Goal: Information Seeking & Learning: Learn about a topic

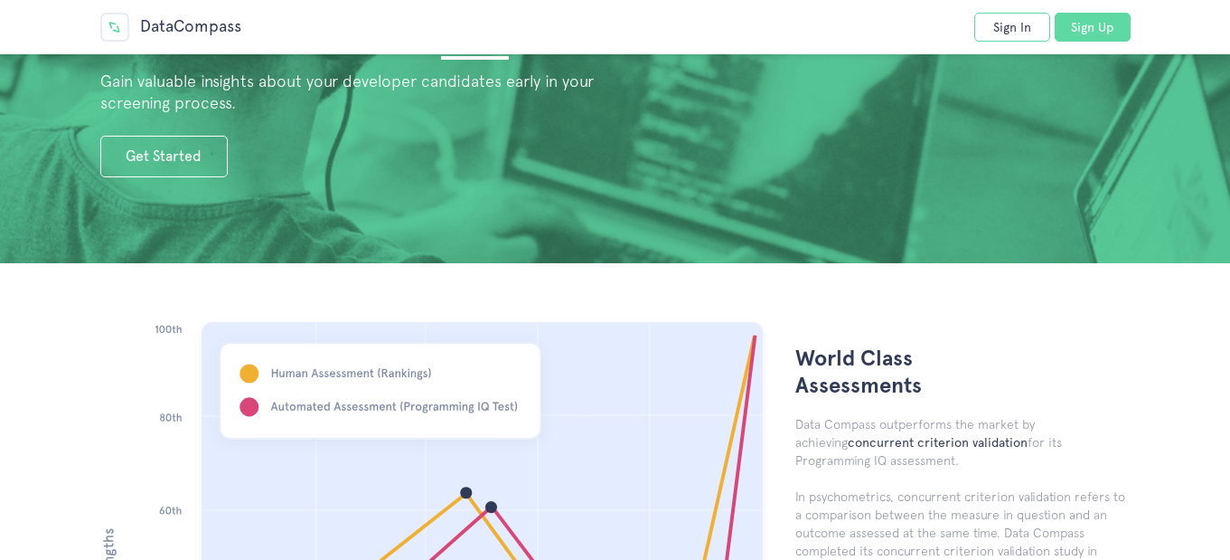
scroll to position [41, 0]
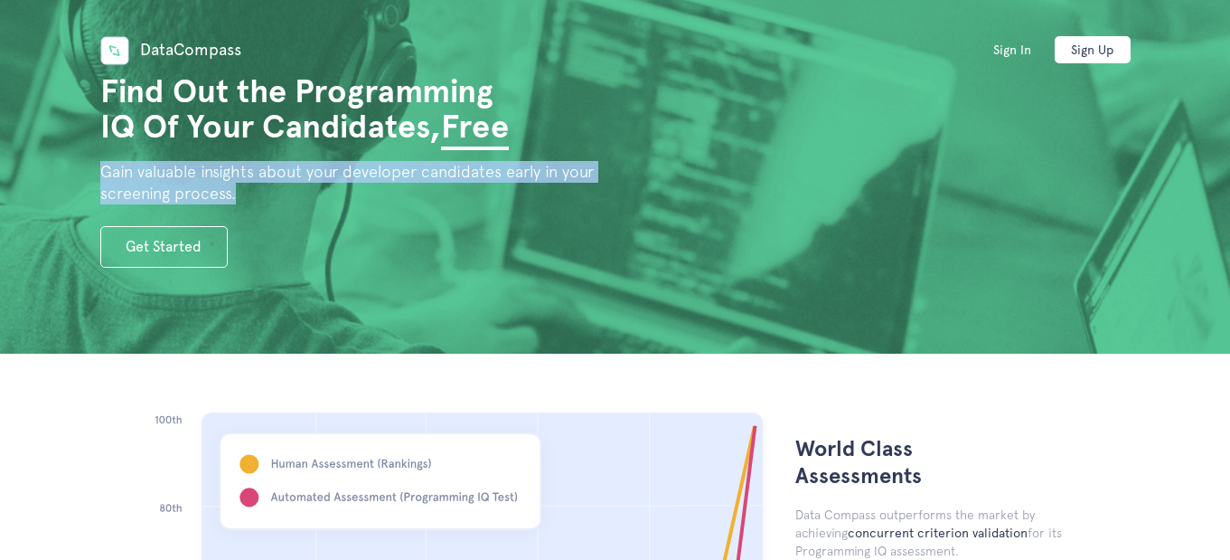
copy h2 "Gain valuable insights about your developer candidates early in your screening …"
drag, startPoint x: 97, startPoint y: 171, endPoint x: 266, endPoint y: 183, distance: 169.5
click at [266, 183] on section "Find Out the Programming IQ Of Your Candidates, Free Gain valuable insights abo…" at bounding box center [615, 156] width 1230 height 394
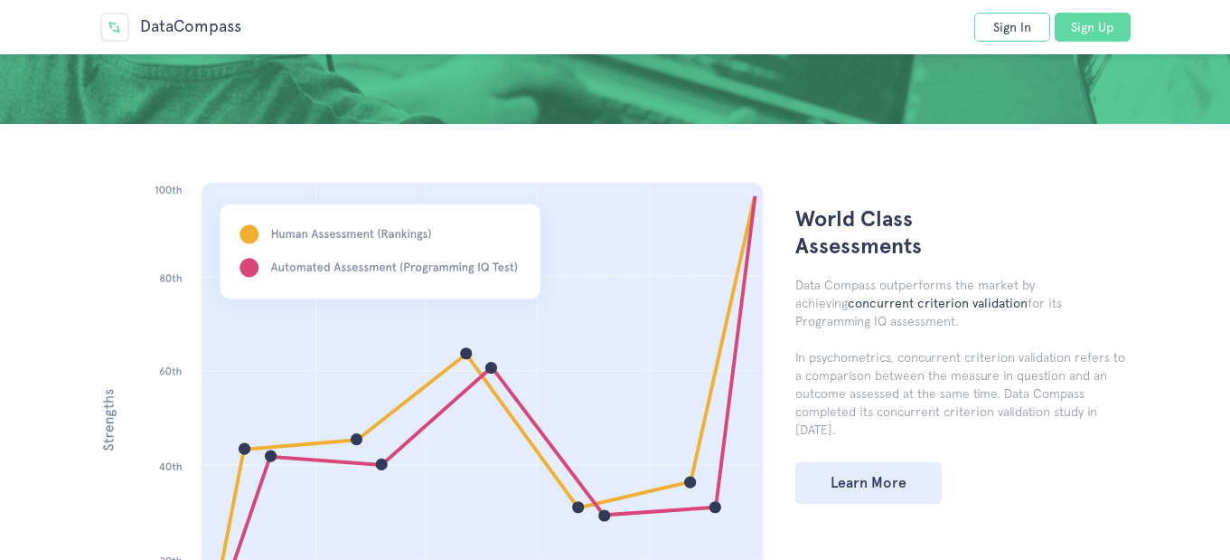
scroll to position [271, 0]
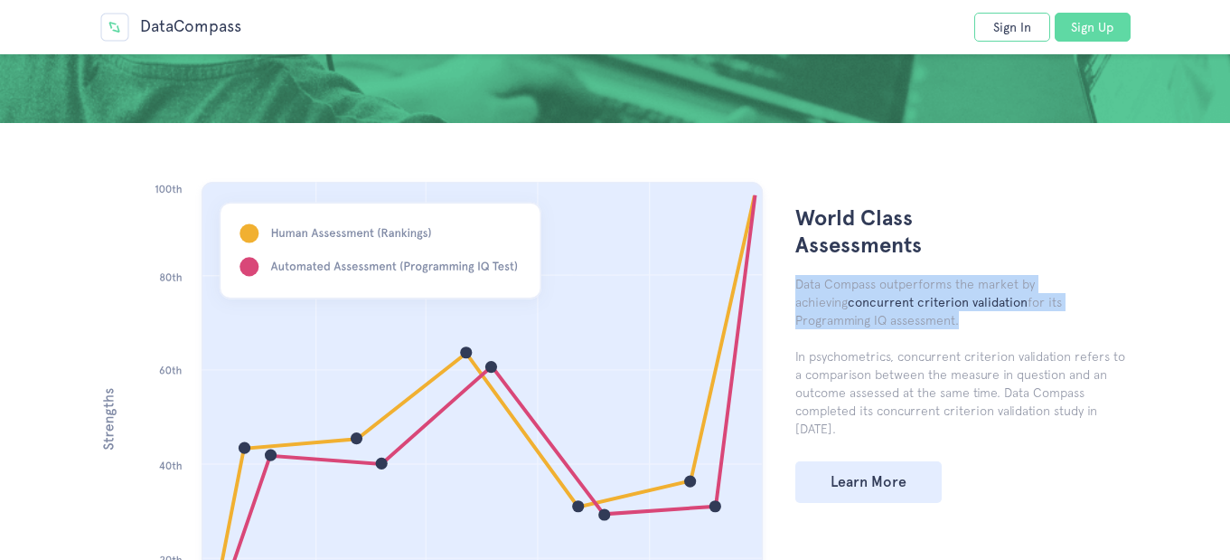
copy p "Data Compass outperforms the market by achieving concurrent criterion validatio…"
drag, startPoint x: 793, startPoint y: 281, endPoint x: 857, endPoint y: 320, distance: 75.0
click at [857, 320] on div "World Class Assessments Data Compass outperforms the market by achieving concur…" at bounding box center [950, 339] width 361 height 325
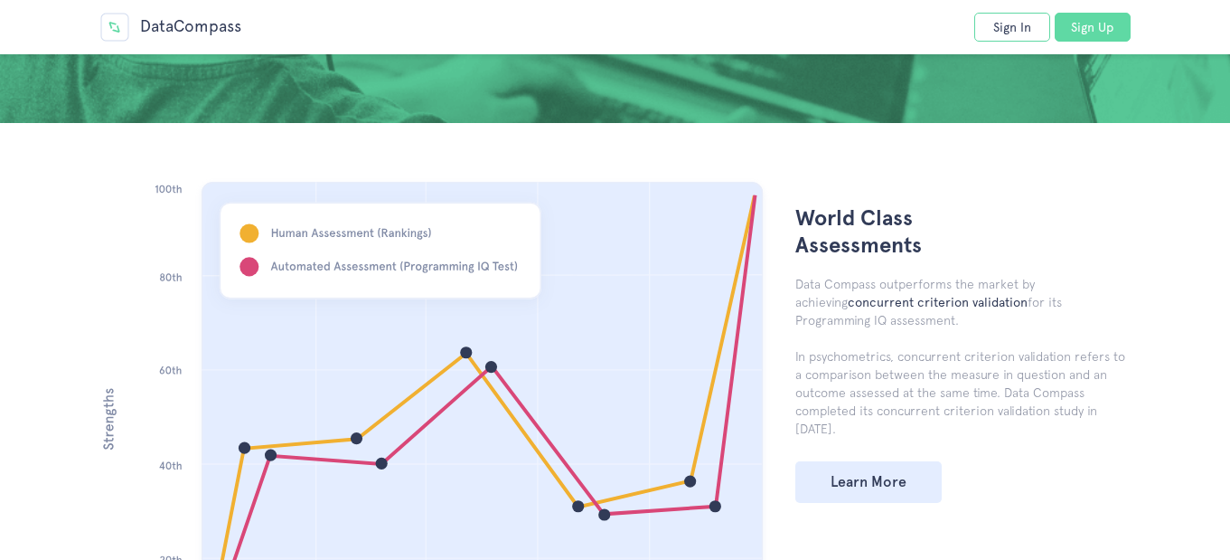
click at [935, 350] on p "In psychometrics, concurrent criterion validation refers to a comparison betwee…" at bounding box center [963, 392] width 335 height 90
copy p "Programming IQ assessment"
drag, startPoint x: 1010, startPoint y: 300, endPoint x: 861, endPoint y: 321, distance: 150.6
click at [861, 321] on p "Data Compass outperforms the market by achieving concurrent criterion validatio…" at bounding box center [963, 302] width 335 height 54
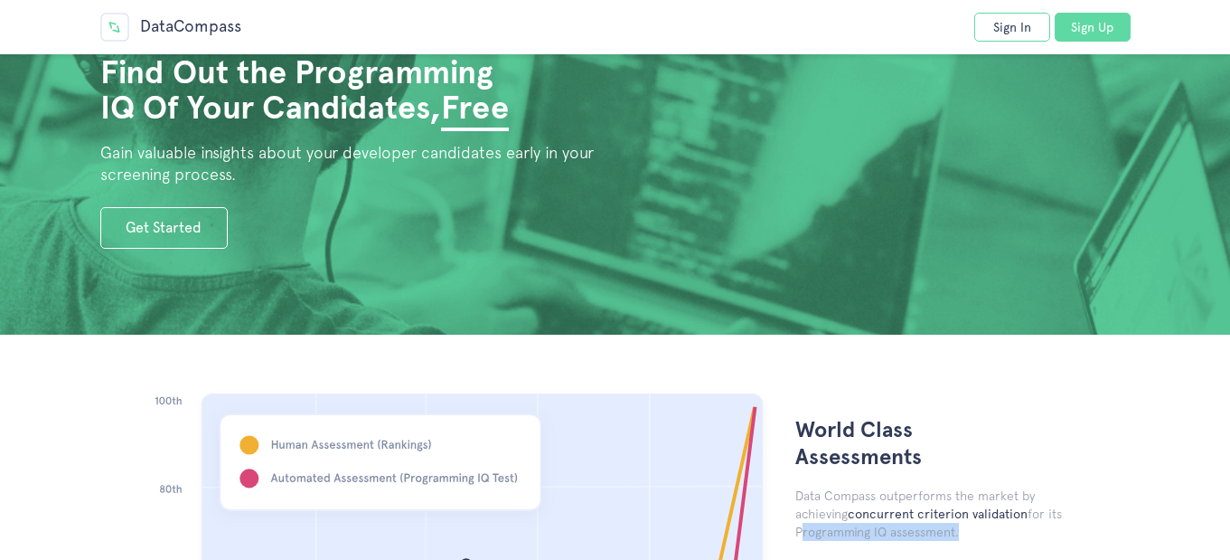
scroll to position [90, 0]
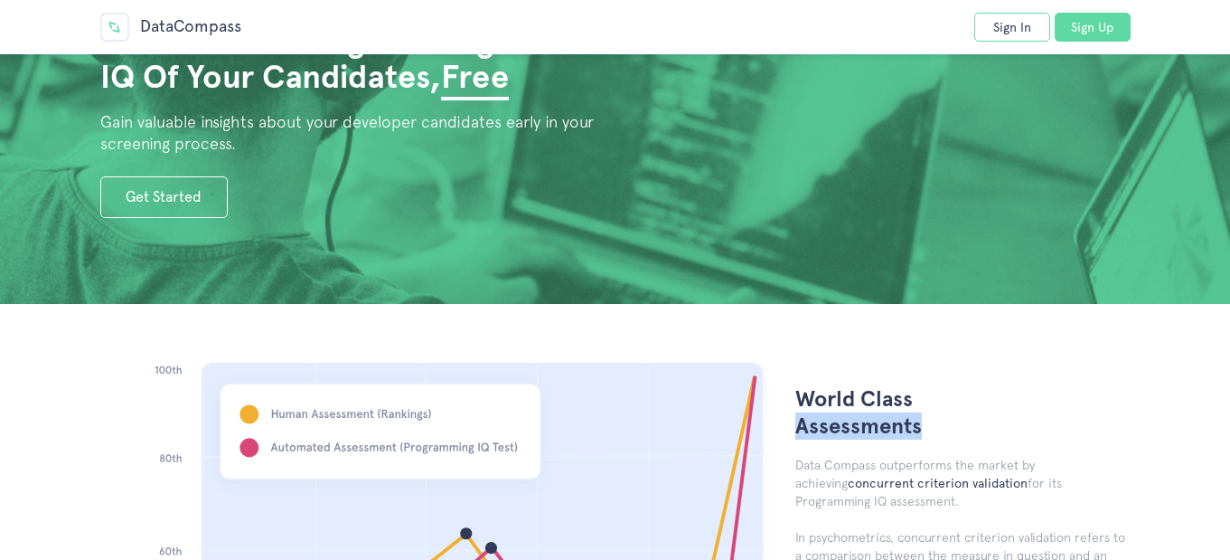
copy h3 "Assessments"
drag, startPoint x: 797, startPoint y: 425, endPoint x: 919, endPoint y: 430, distance: 122.2
click at [919, 430] on h3 "World Class Assessments" at bounding box center [877, 412] width 163 height 54
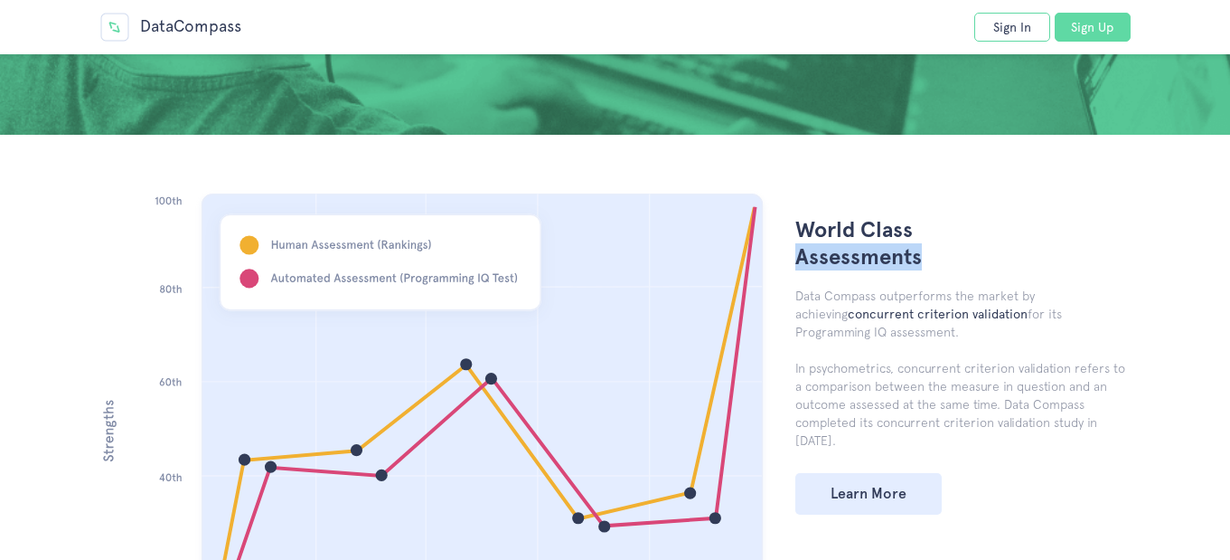
scroll to position [271, 0]
